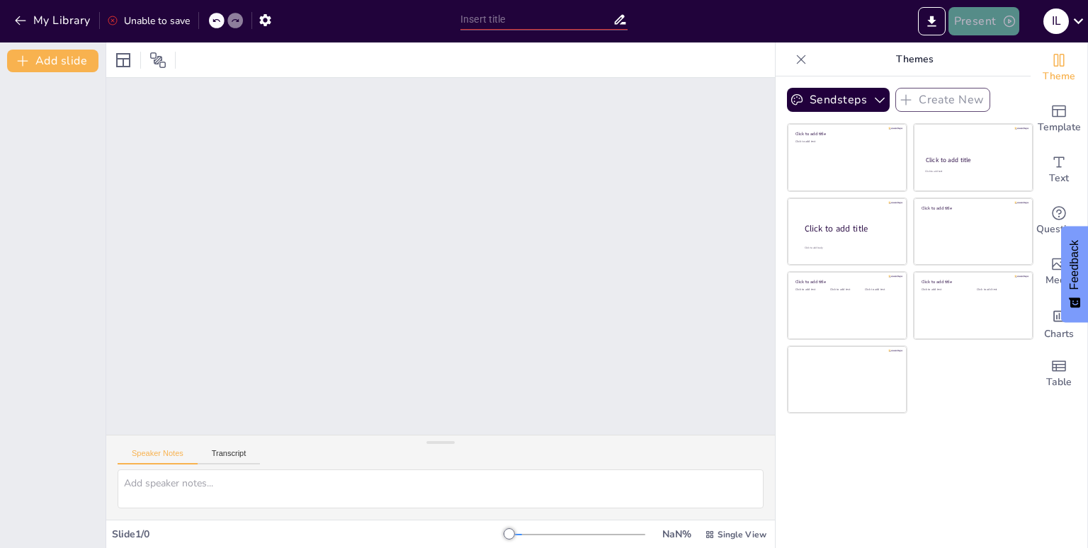
click at [1007, 19] on icon "button" at bounding box center [1009, 21] width 14 height 14
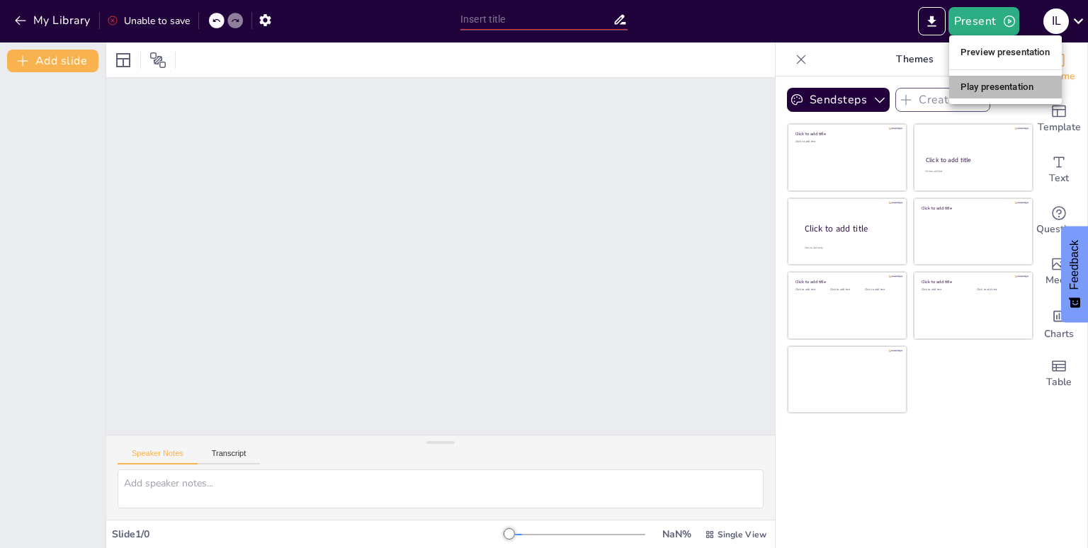
click at [999, 89] on li "Play presentation" at bounding box center [1005, 87] width 113 height 23
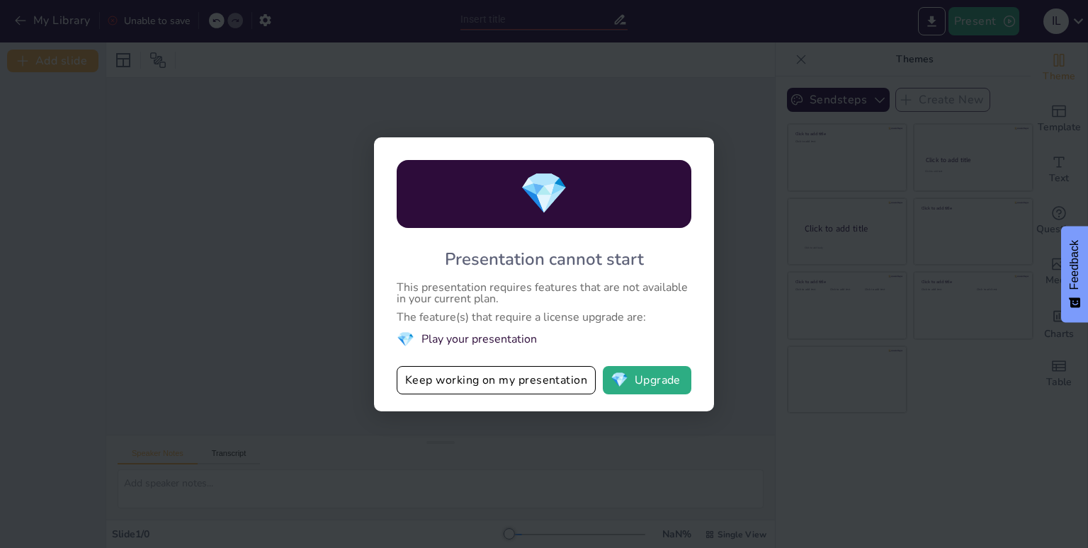
click at [841, 202] on div "💎 Presentation cannot start This presentation requires features that are not av…" at bounding box center [544, 274] width 1088 height 548
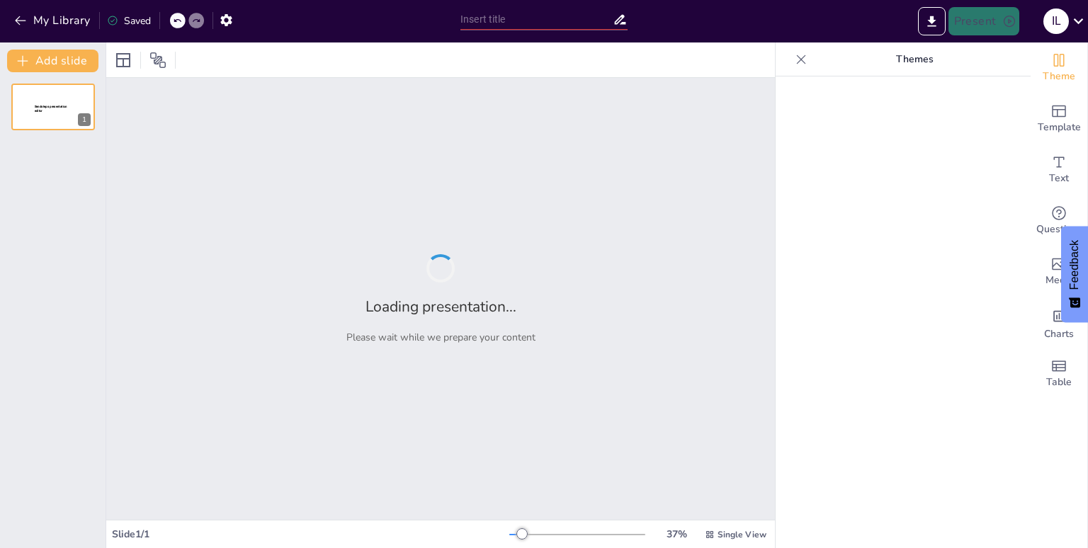
type input "Tipos de Violencia de Género: Un Análisis Integral"
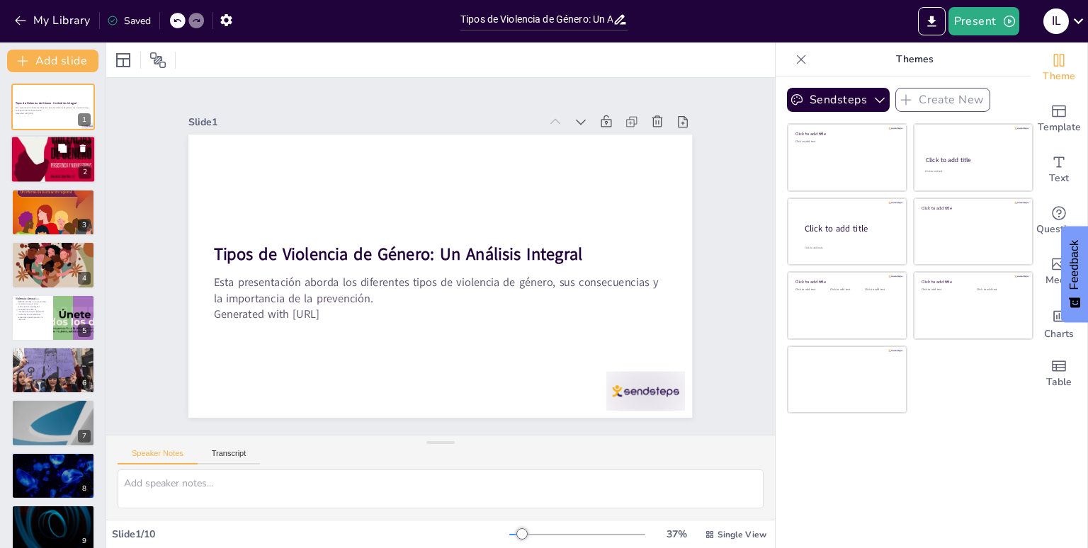
click at [70, 159] on div at bounding box center [53, 159] width 85 height 135
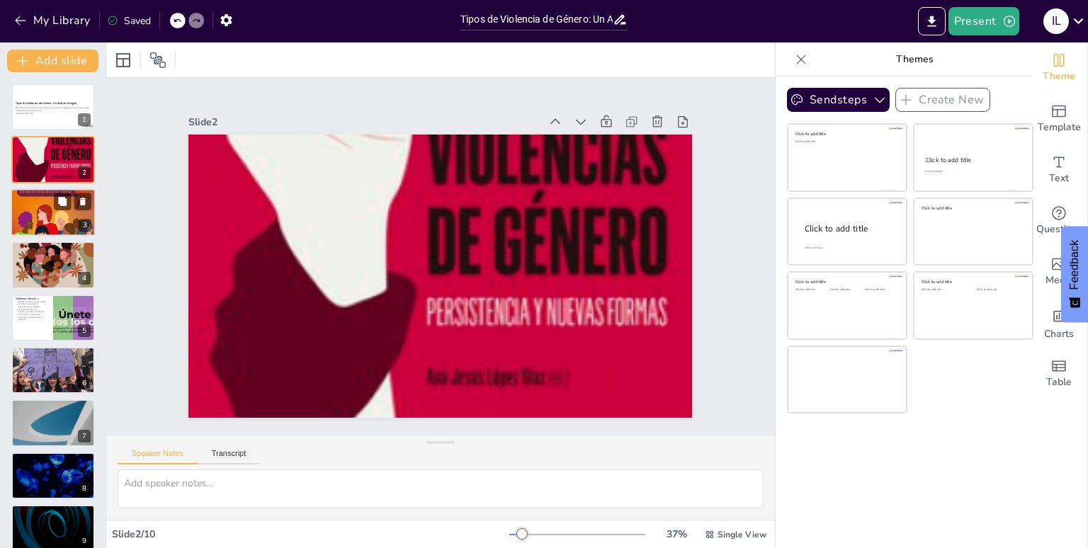
click at [62, 215] on div at bounding box center [53, 212] width 85 height 110
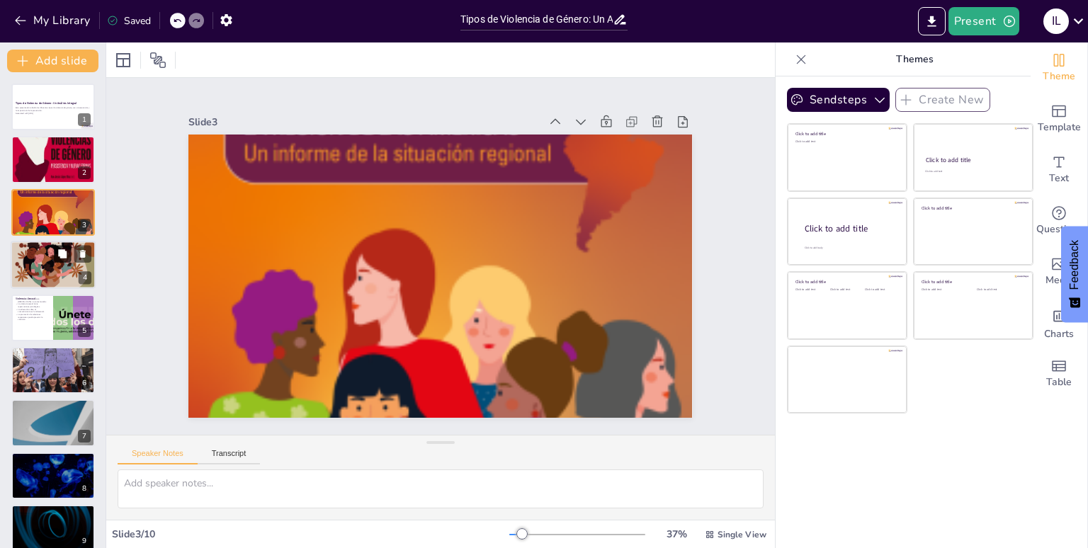
click at [54, 258] on button at bounding box center [62, 254] width 17 height 17
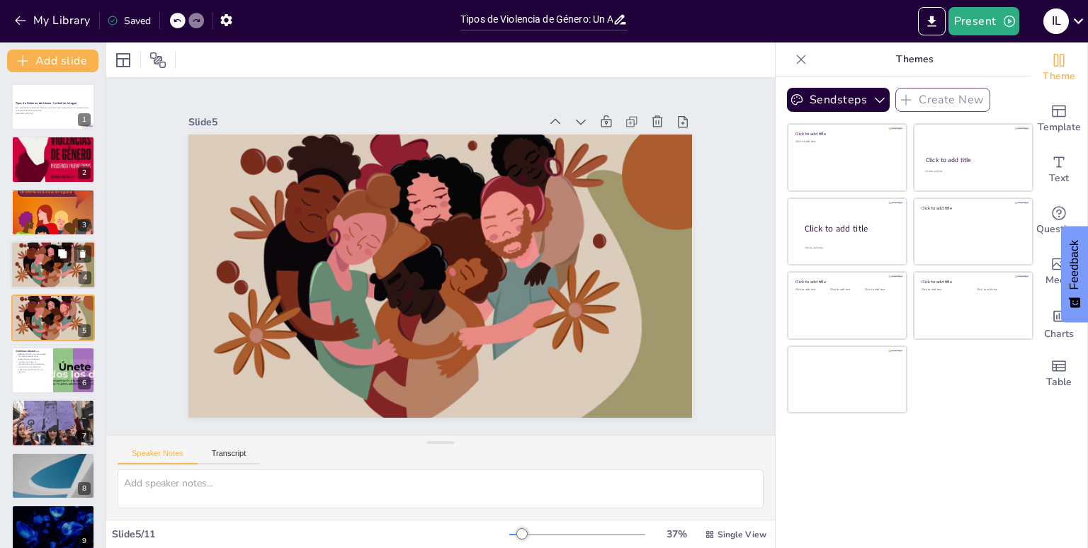
scroll to position [8, 0]
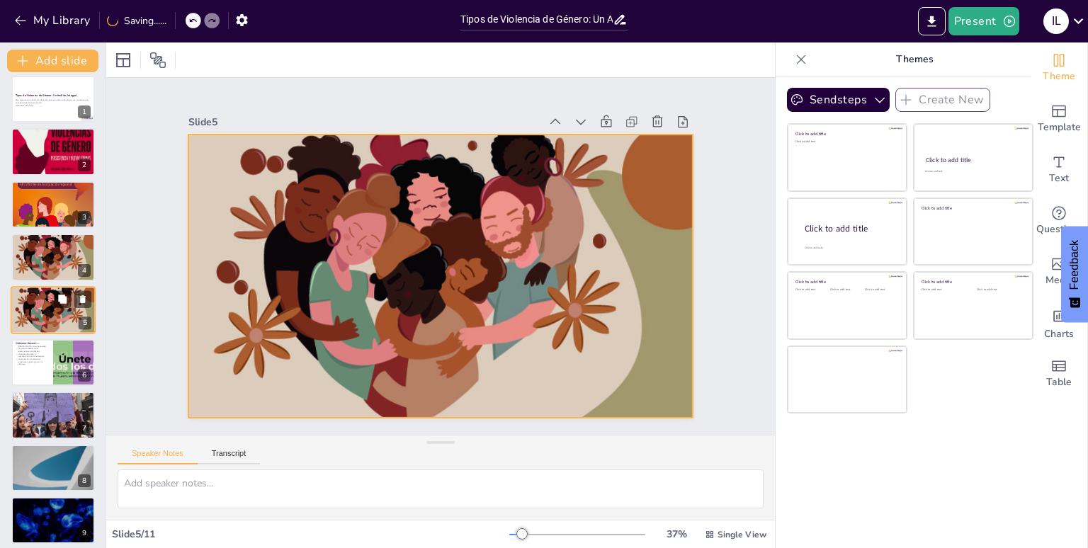
click at [52, 313] on div at bounding box center [53, 310] width 85 height 109
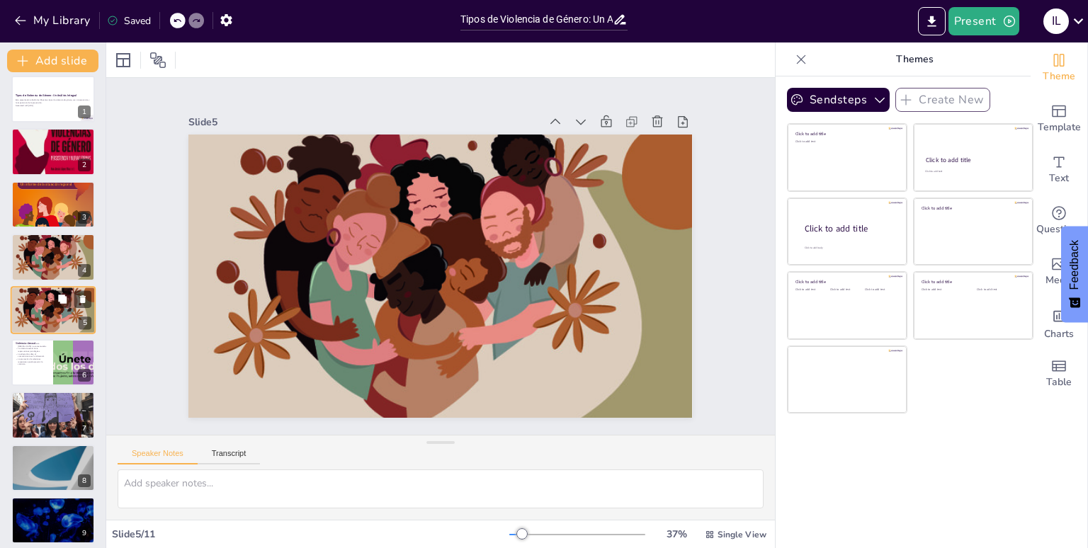
click at [52, 313] on div at bounding box center [53, 310] width 85 height 109
click at [40, 358] on p "La promoción de relaciones respetuosas puede prevenir la violencia." at bounding box center [32, 362] width 34 height 8
type textarea "La violencia sexual se define como cualquier acto sexual que se realiza sin el …"
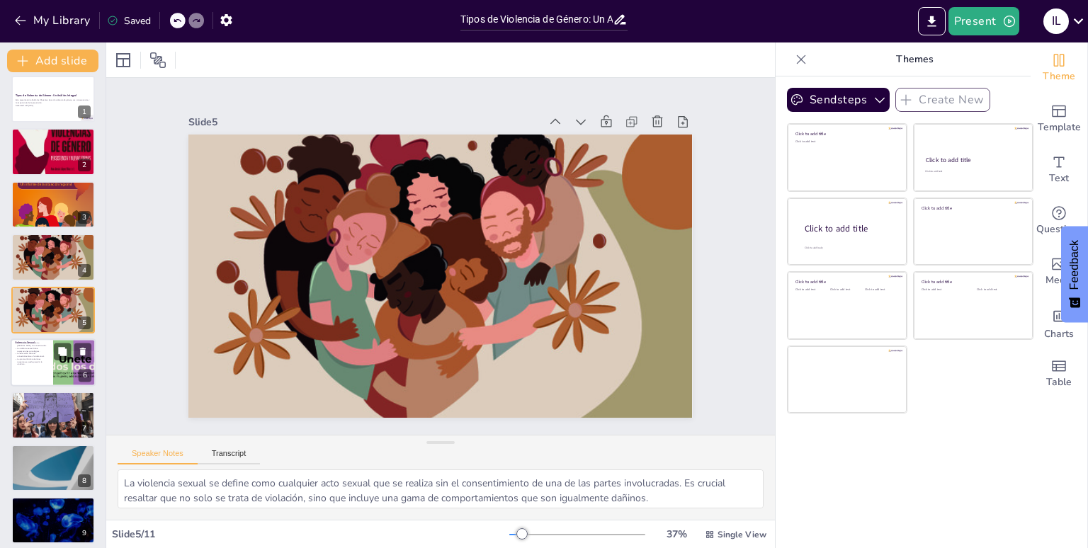
scroll to position [60, 0]
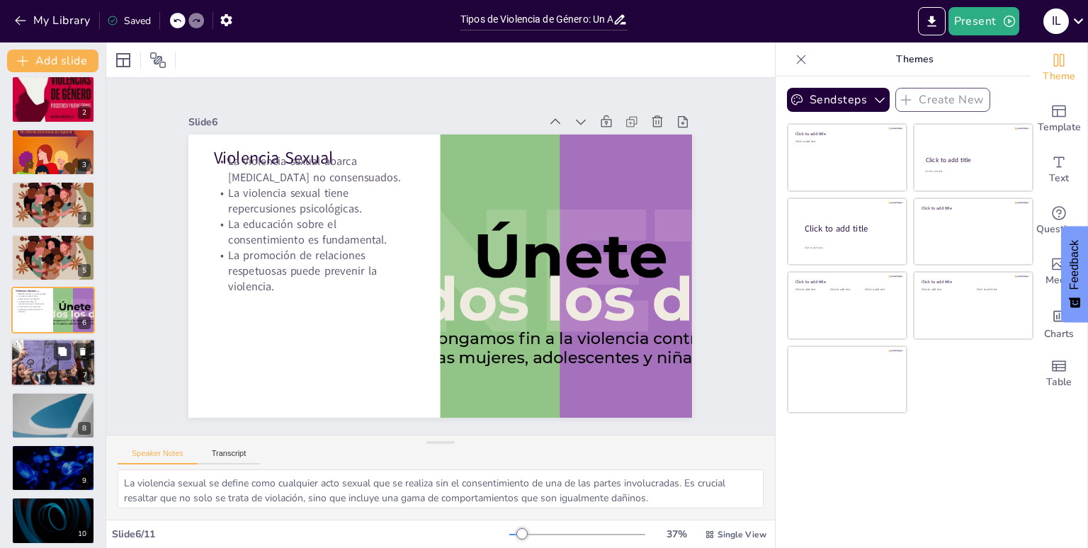
click at [33, 363] on div at bounding box center [52, 363] width 103 height 48
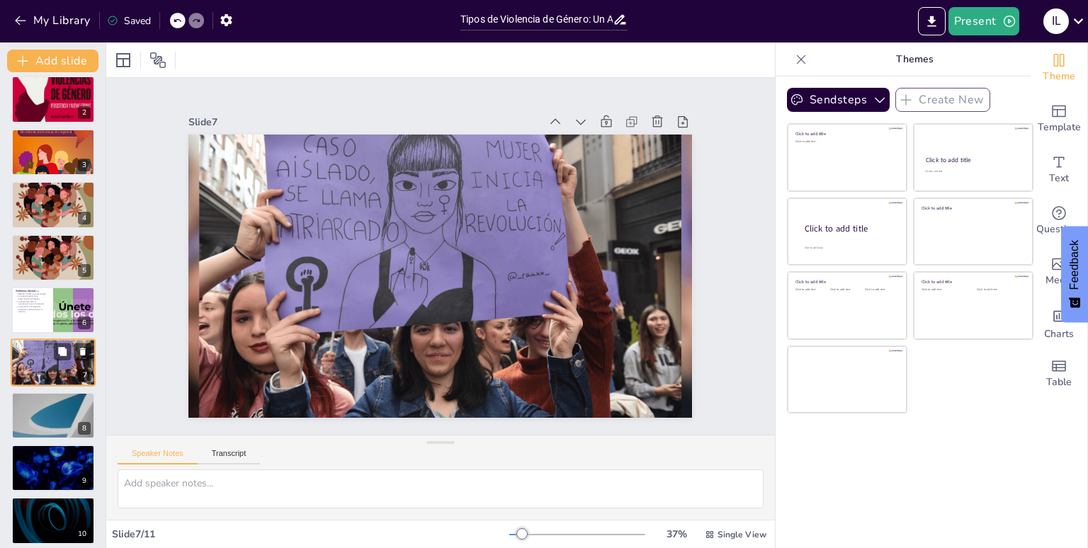
scroll to position [113, 0]
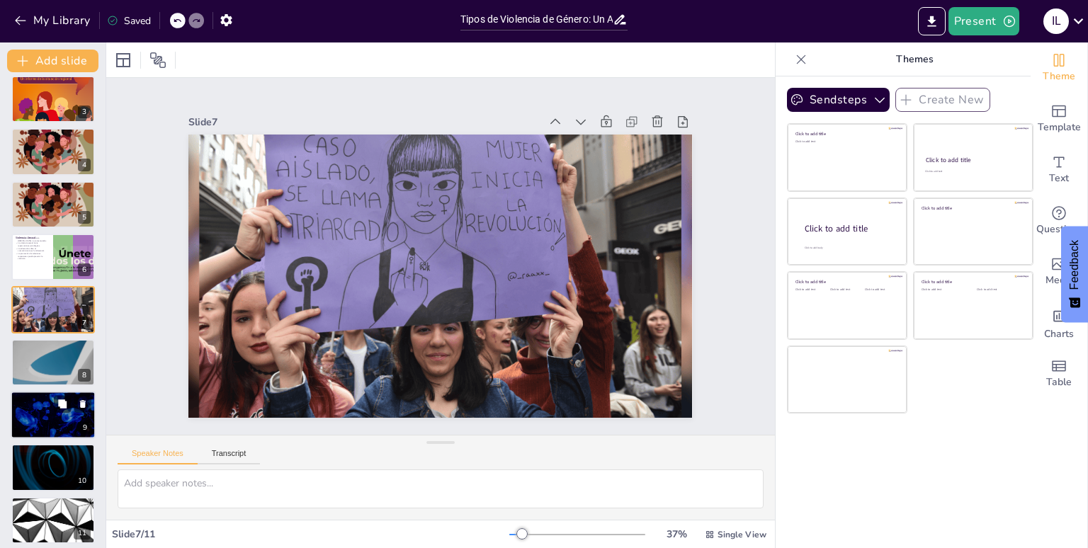
click at [32, 410] on div at bounding box center [53, 415] width 85 height 48
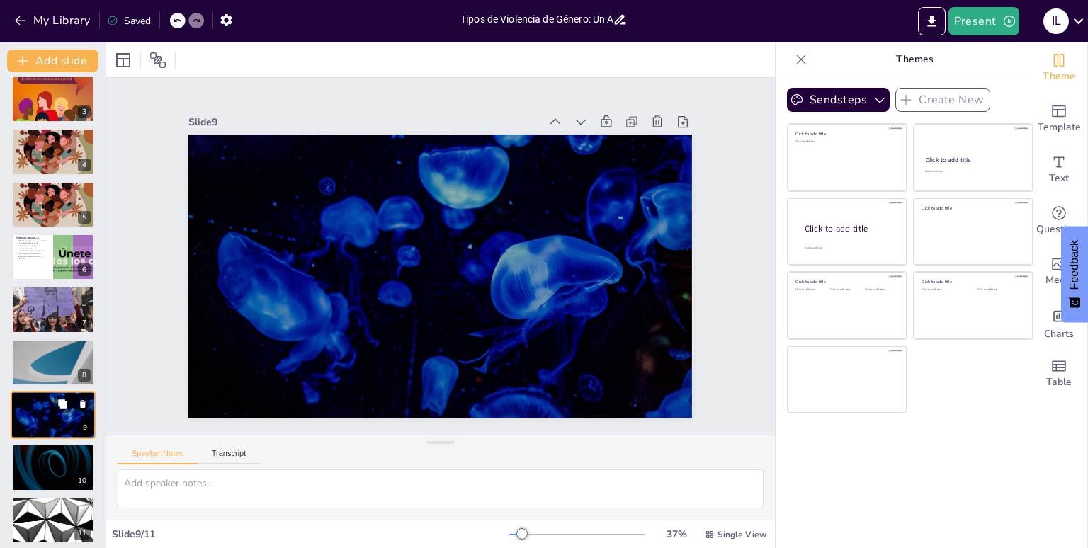
scroll to position [120, 0]
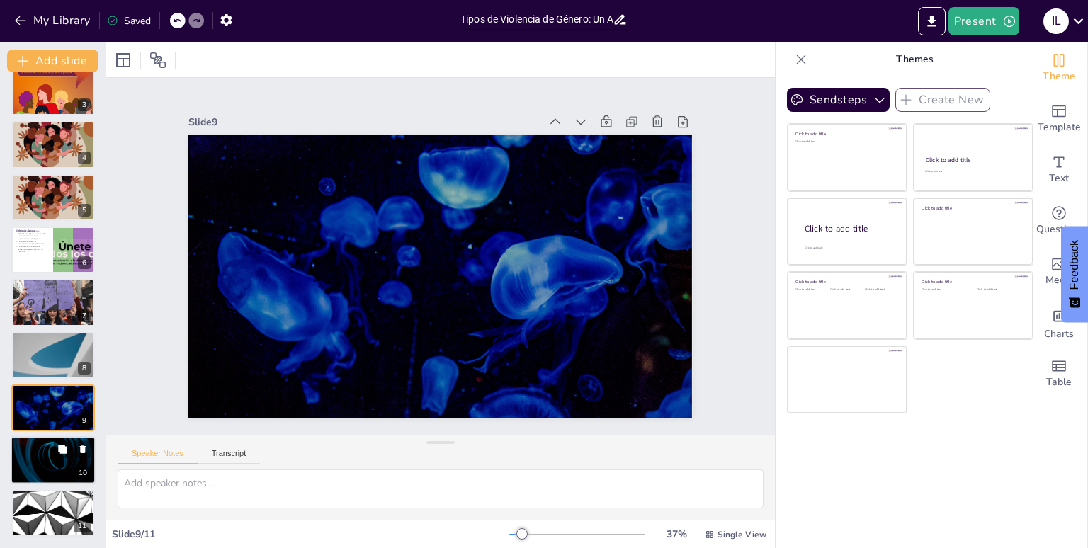
click at [42, 457] on div at bounding box center [53, 461] width 85 height 48
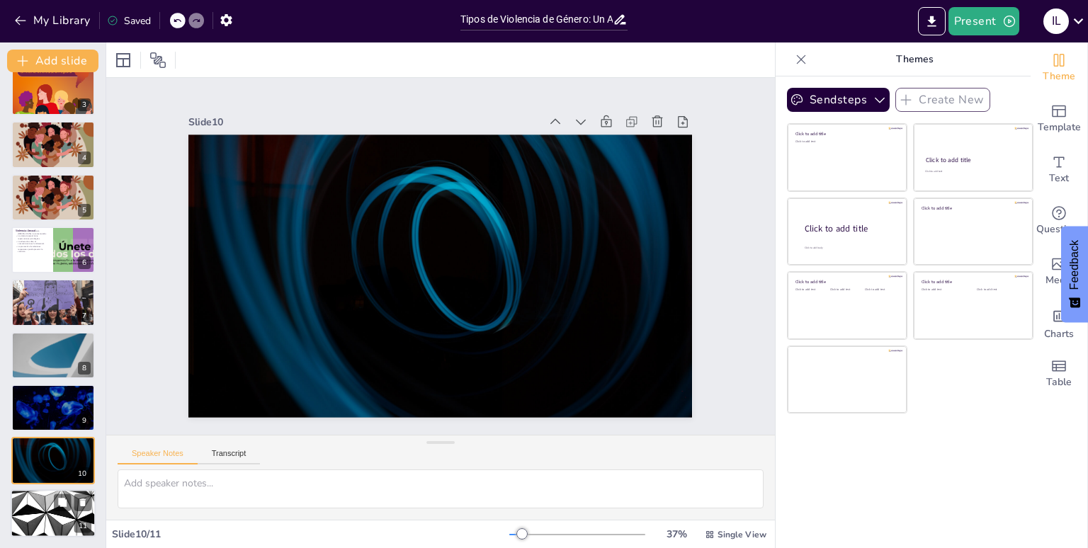
click at [51, 511] on div at bounding box center [53, 513] width 85 height 48
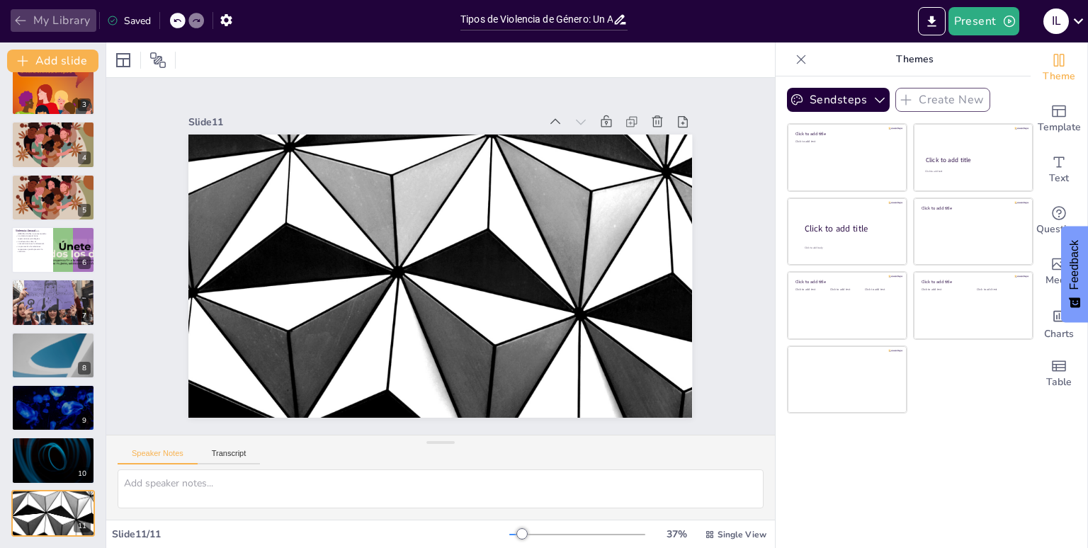
click at [16, 16] on icon "button" at bounding box center [20, 20] width 14 height 14
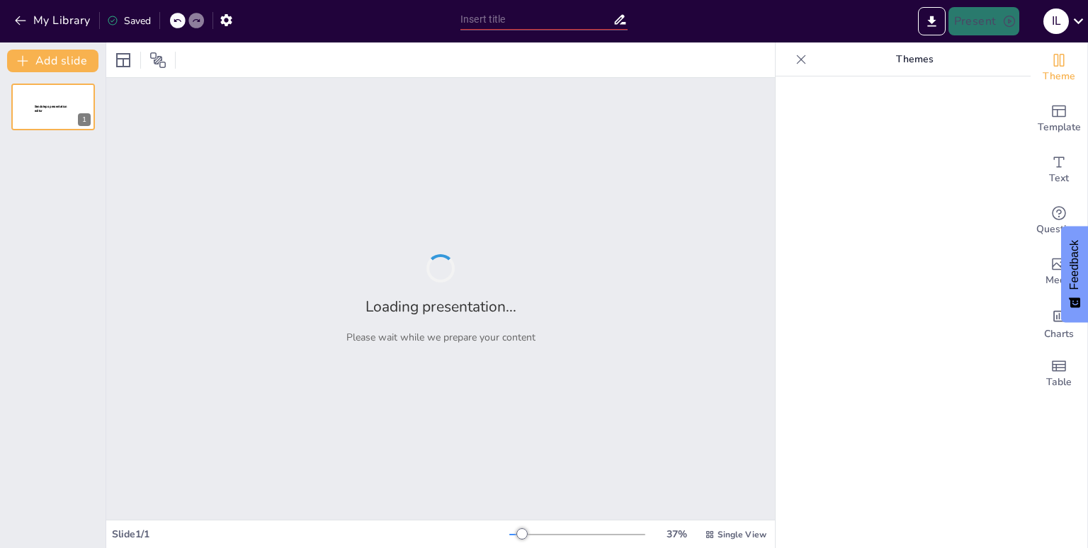
type input "Tipos de Violencia de Género: Un Análisis Integral"
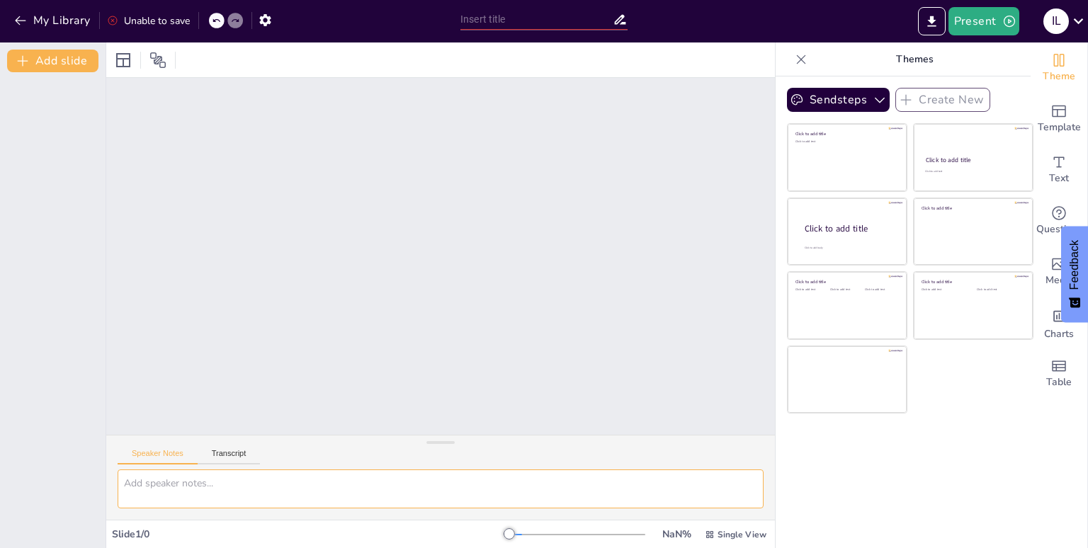
click at [472, 486] on textarea at bounding box center [441, 488] width 646 height 39
click at [1078, 23] on icon at bounding box center [1079, 21] width 10 height 6
